Goal: Transaction & Acquisition: Purchase product/service

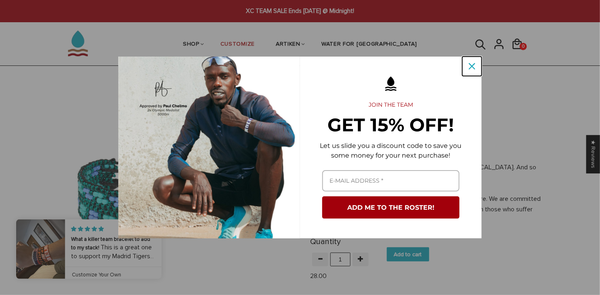
click at [472, 64] on icon "close icon" at bounding box center [472, 66] width 6 height 6
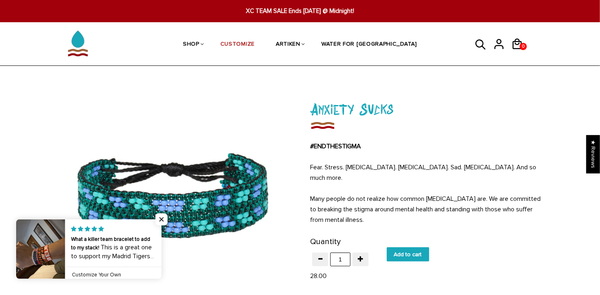
click at [407, 247] on input "Add to cart" at bounding box center [408, 254] width 42 height 14
type input "Add to cart"
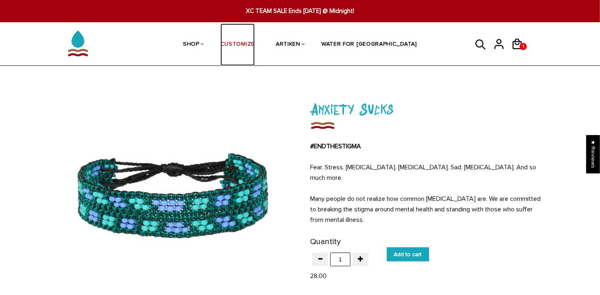
click at [255, 63] on link "CUSTOMIZE" at bounding box center [237, 44] width 34 height 43
